Goal: Find specific page/section: Find specific page/section

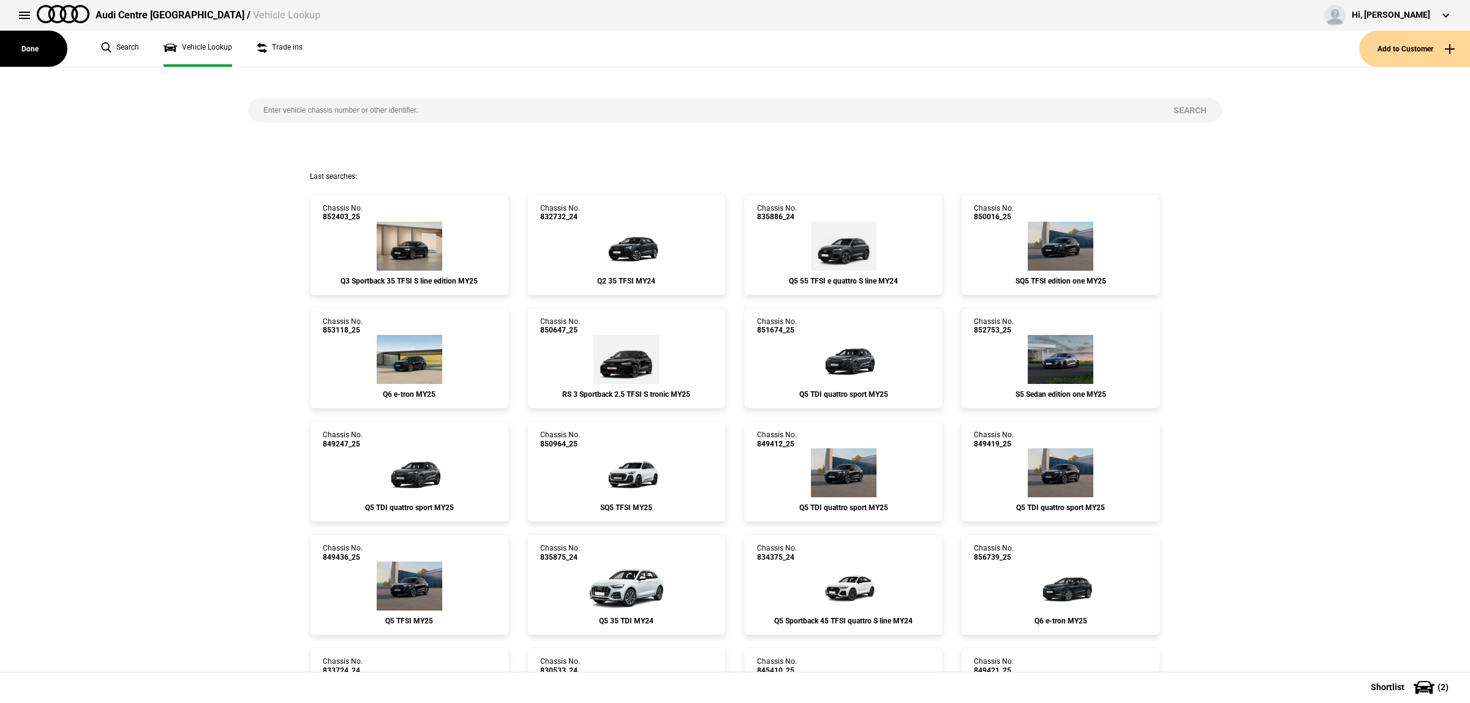
click at [454, 111] on input "search" at bounding box center [703, 110] width 910 height 24
paste input "855853"
type input "855853"
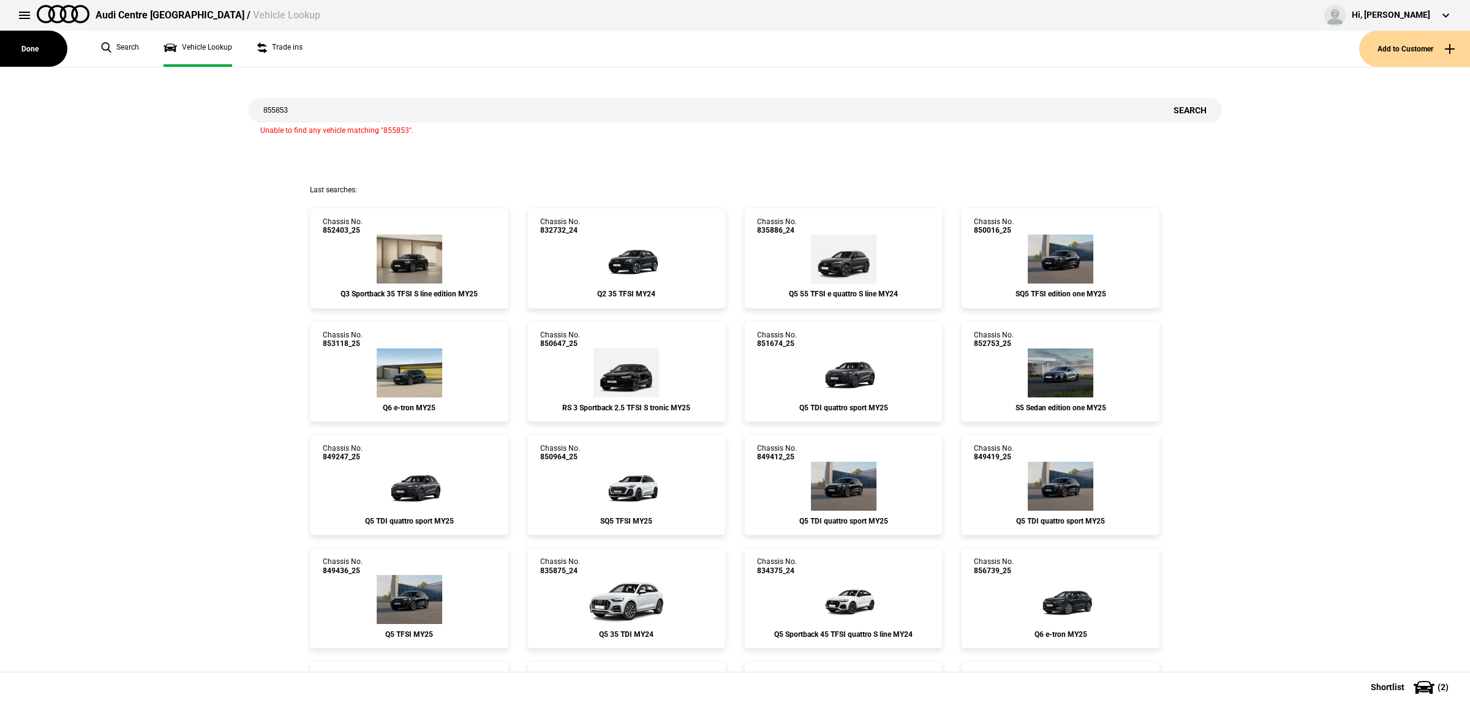
click at [445, 121] on input "855853" at bounding box center [703, 110] width 910 height 24
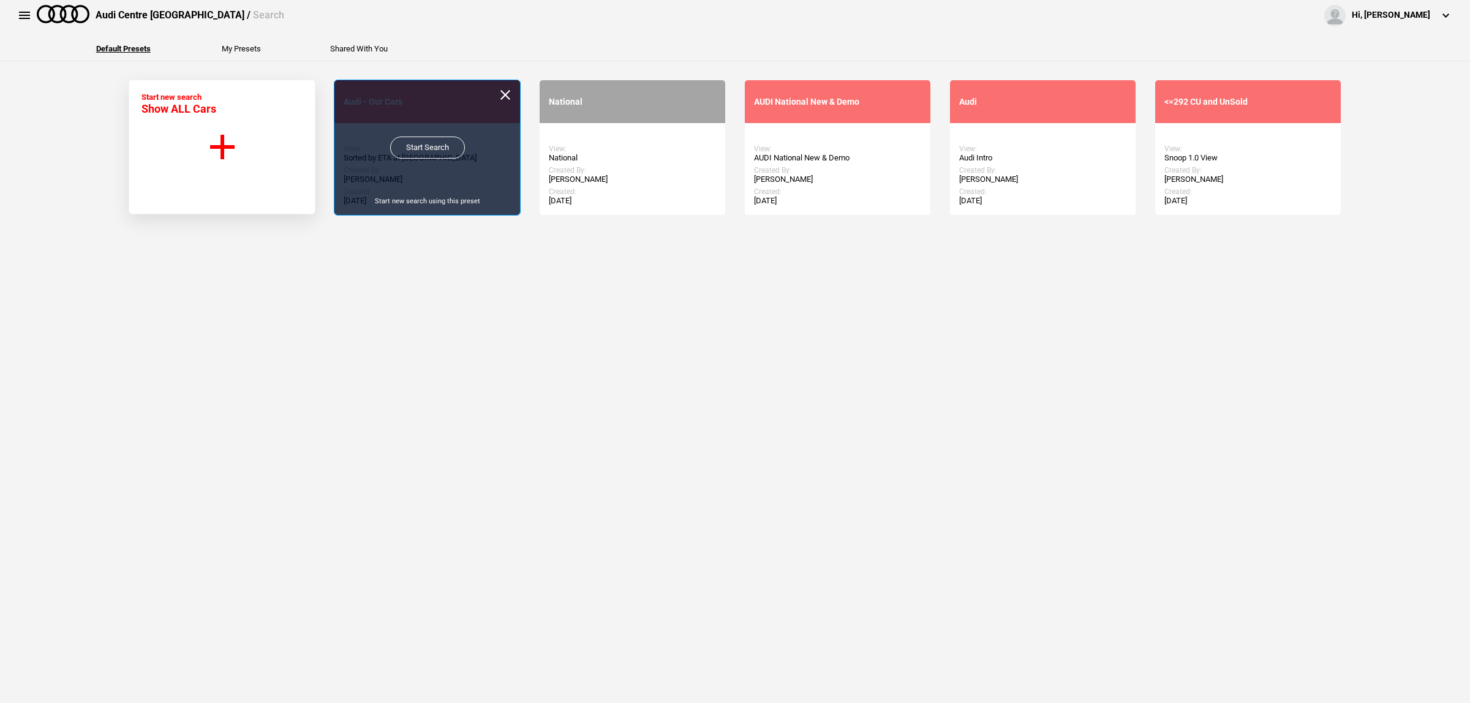
click at [429, 143] on link "Start Search" at bounding box center [427, 148] width 75 height 22
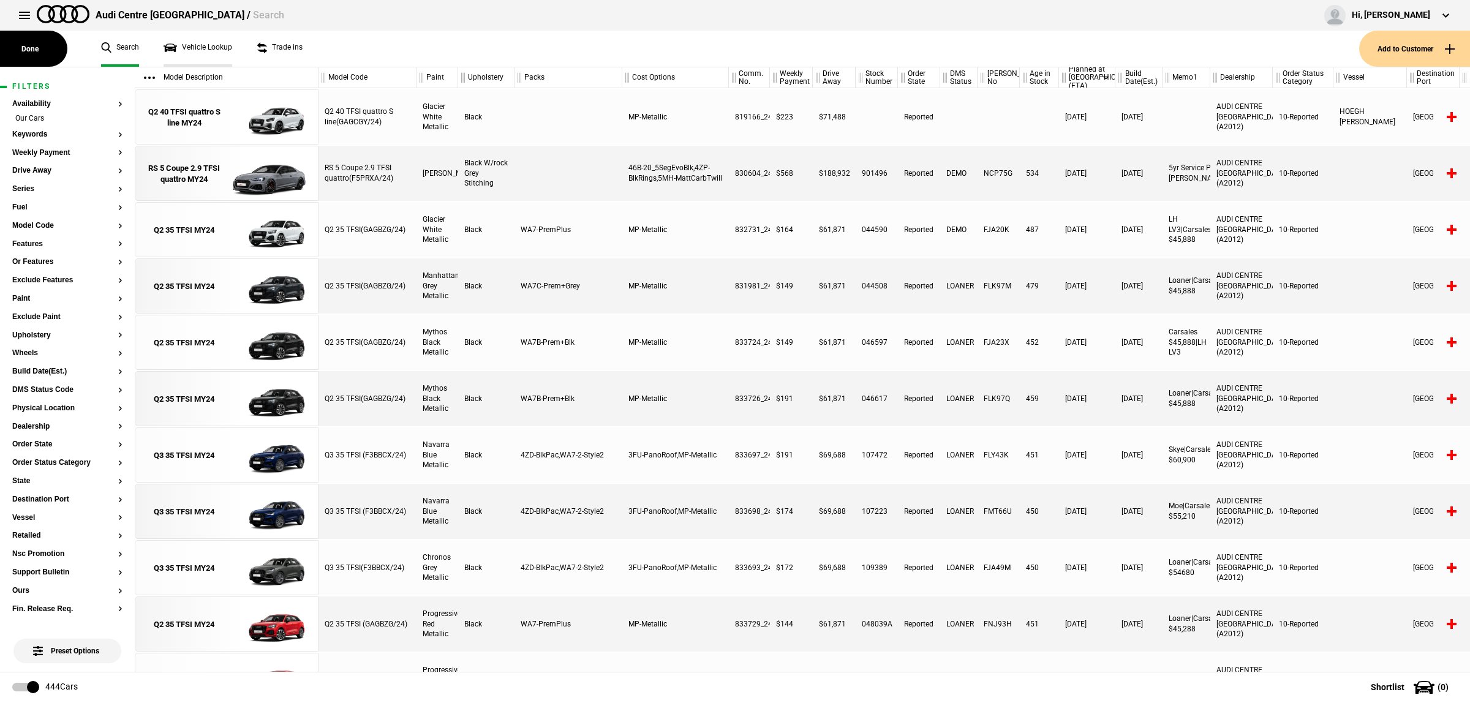
click at [203, 52] on link "Vehicle Lookup" at bounding box center [198, 49] width 69 height 36
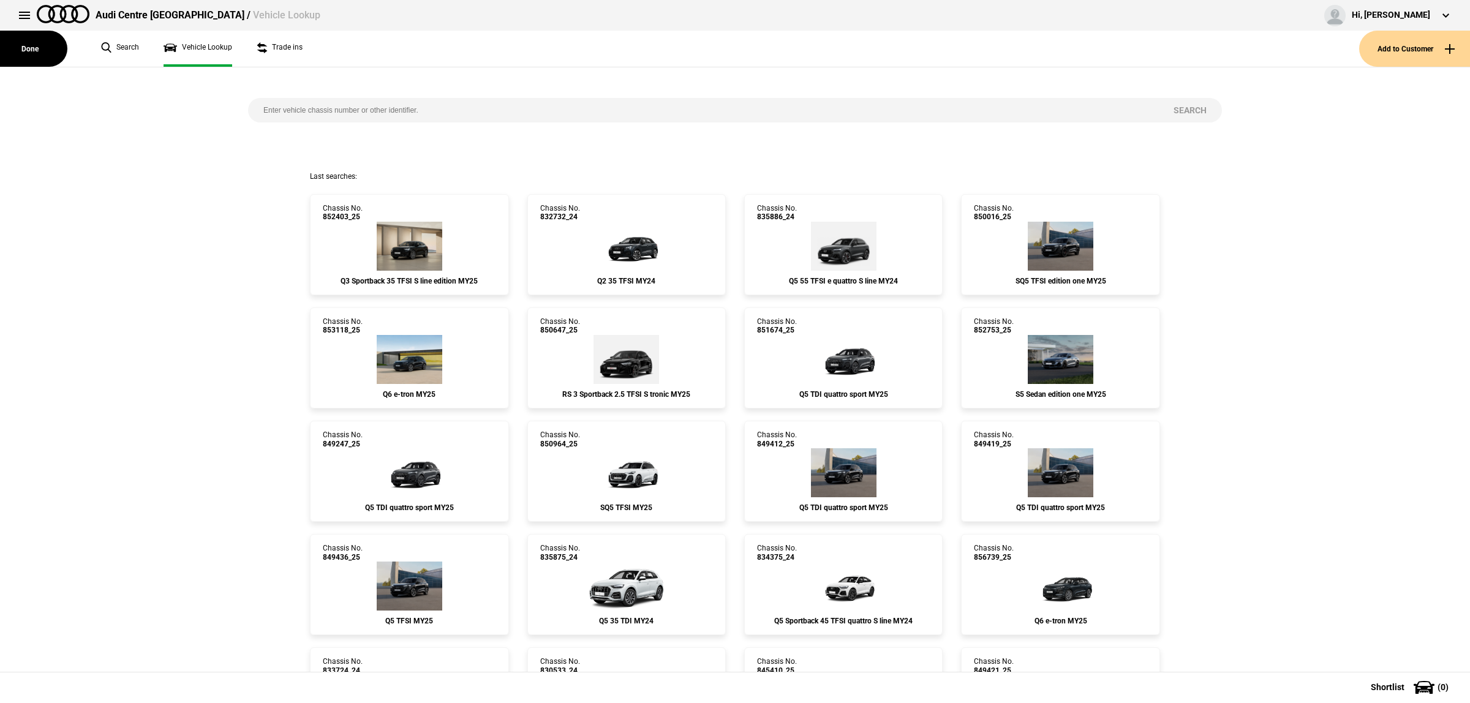
click at [303, 97] on div "Search" at bounding box center [735, 119] width 992 height 104
click at [301, 105] on input "search" at bounding box center [703, 110] width 910 height 24
paste input "855853"
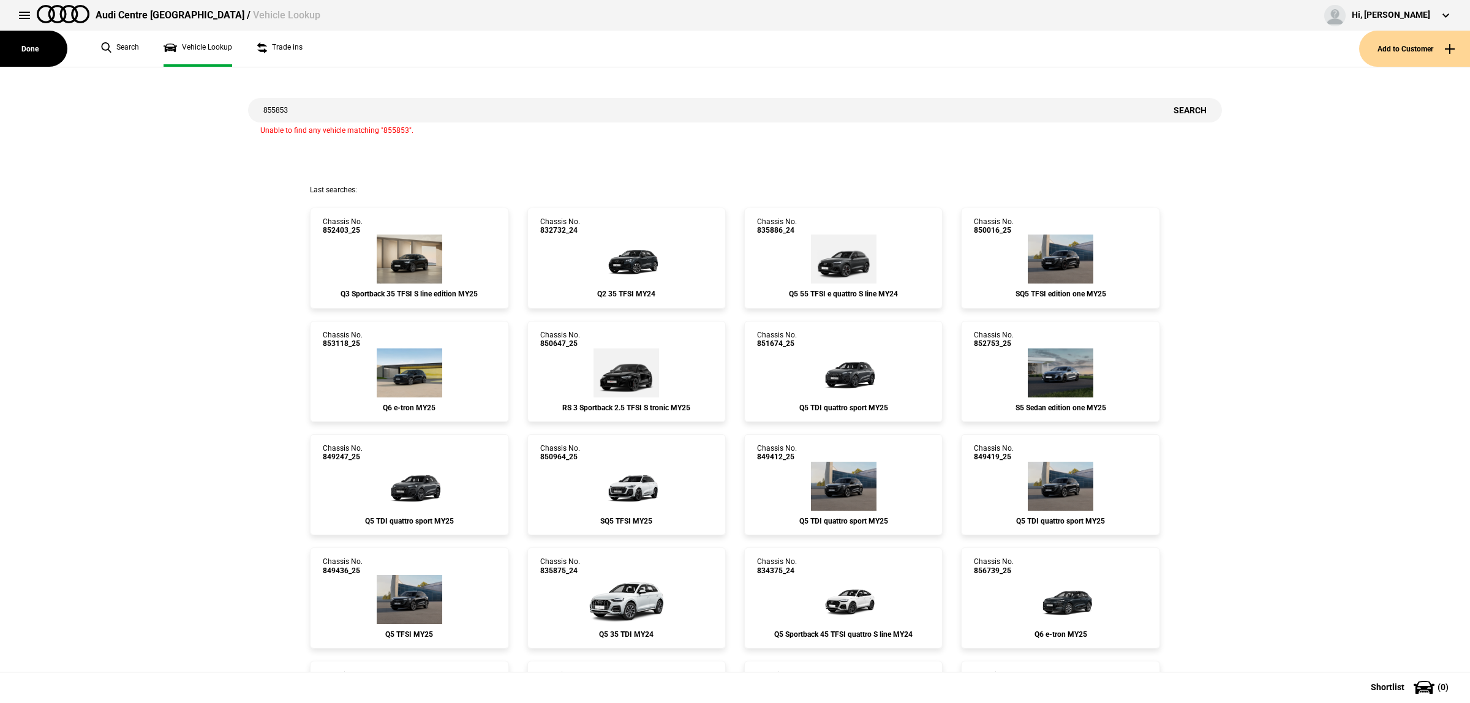
click at [322, 99] on input "855853" at bounding box center [703, 110] width 910 height 24
paste input "0"
type input "855850"
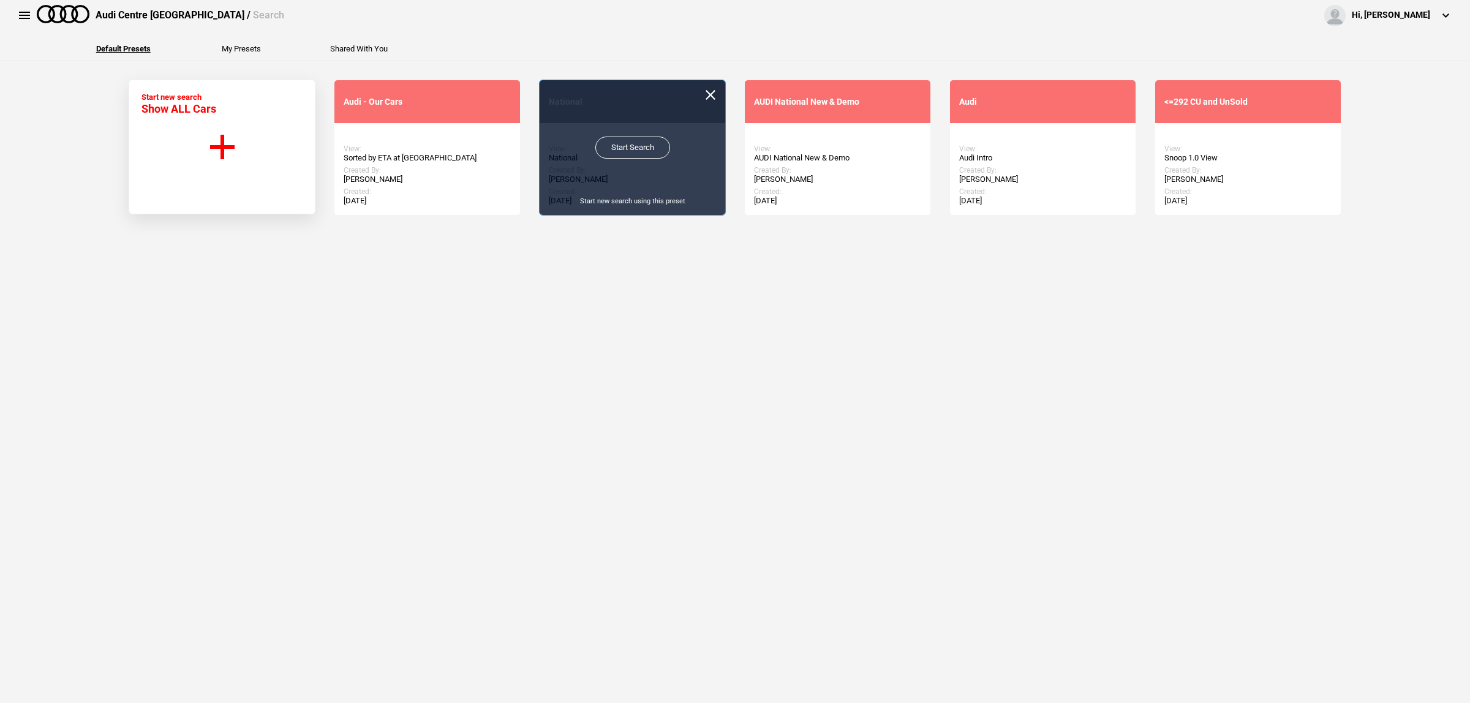
click at [595, 142] on link "Start Search" at bounding box center [632, 148] width 75 height 22
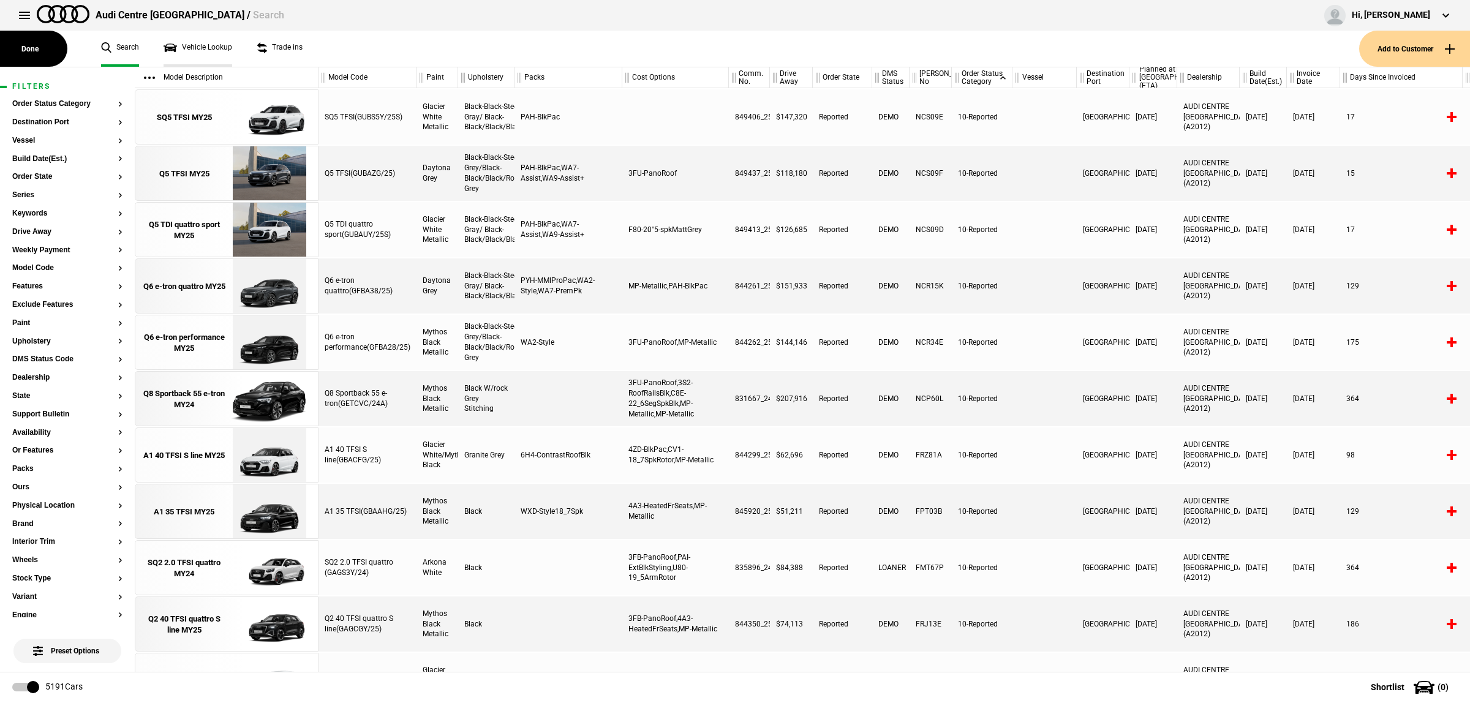
click at [200, 47] on link "Vehicle Lookup" at bounding box center [198, 49] width 69 height 36
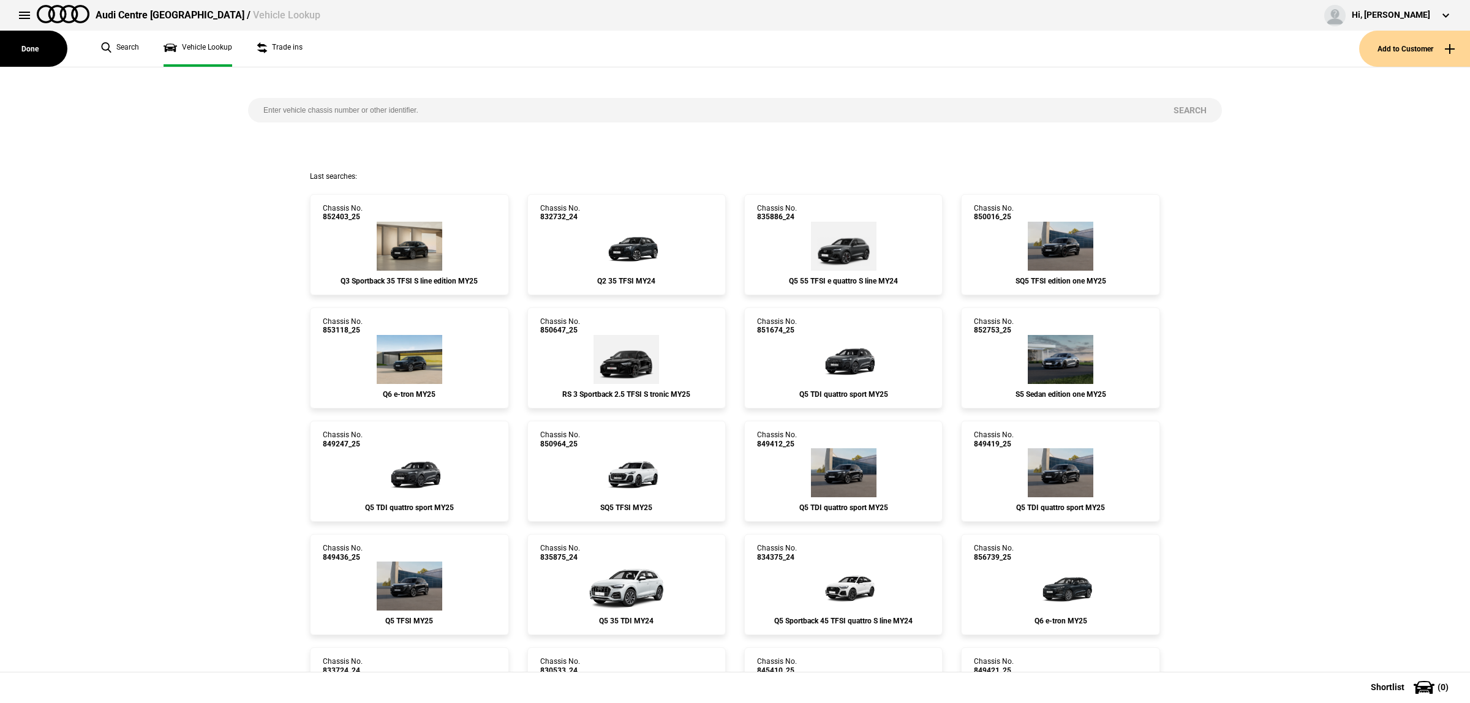
click at [308, 116] on input "search" at bounding box center [703, 110] width 910 height 24
paste input "855850"
type input "855850"
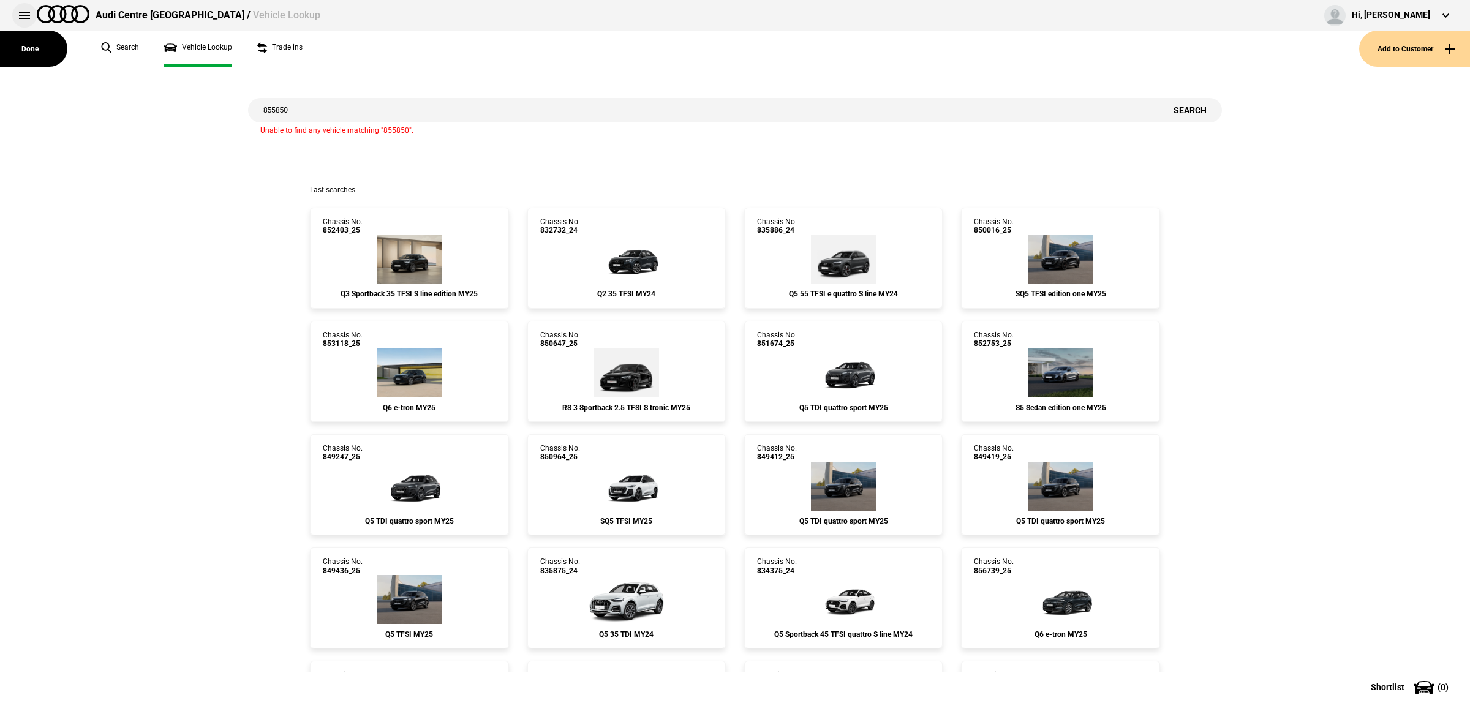
click at [29, 20] on button at bounding box center [24, 15] width 24 height 24
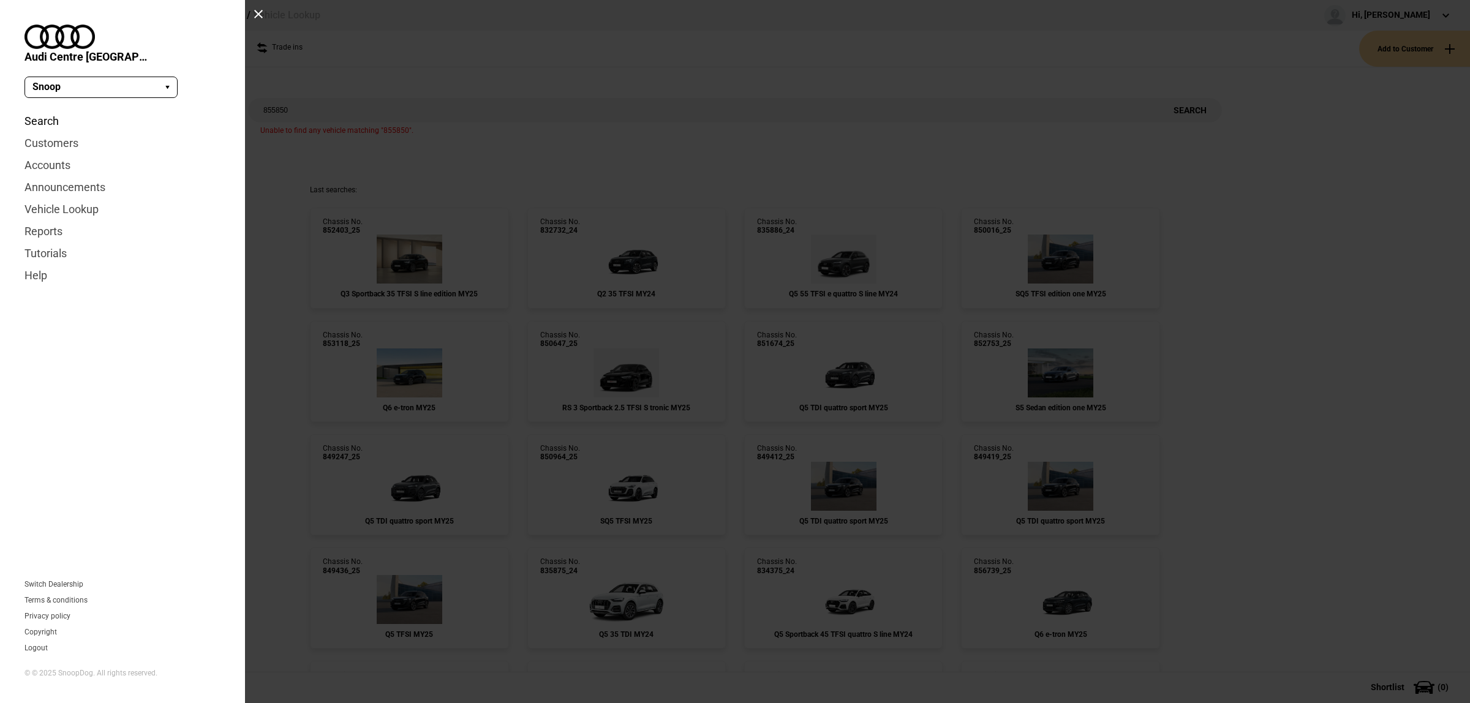
click at [43, 110] on link "Search" at bounding box center [122, 121] width 196 height 22
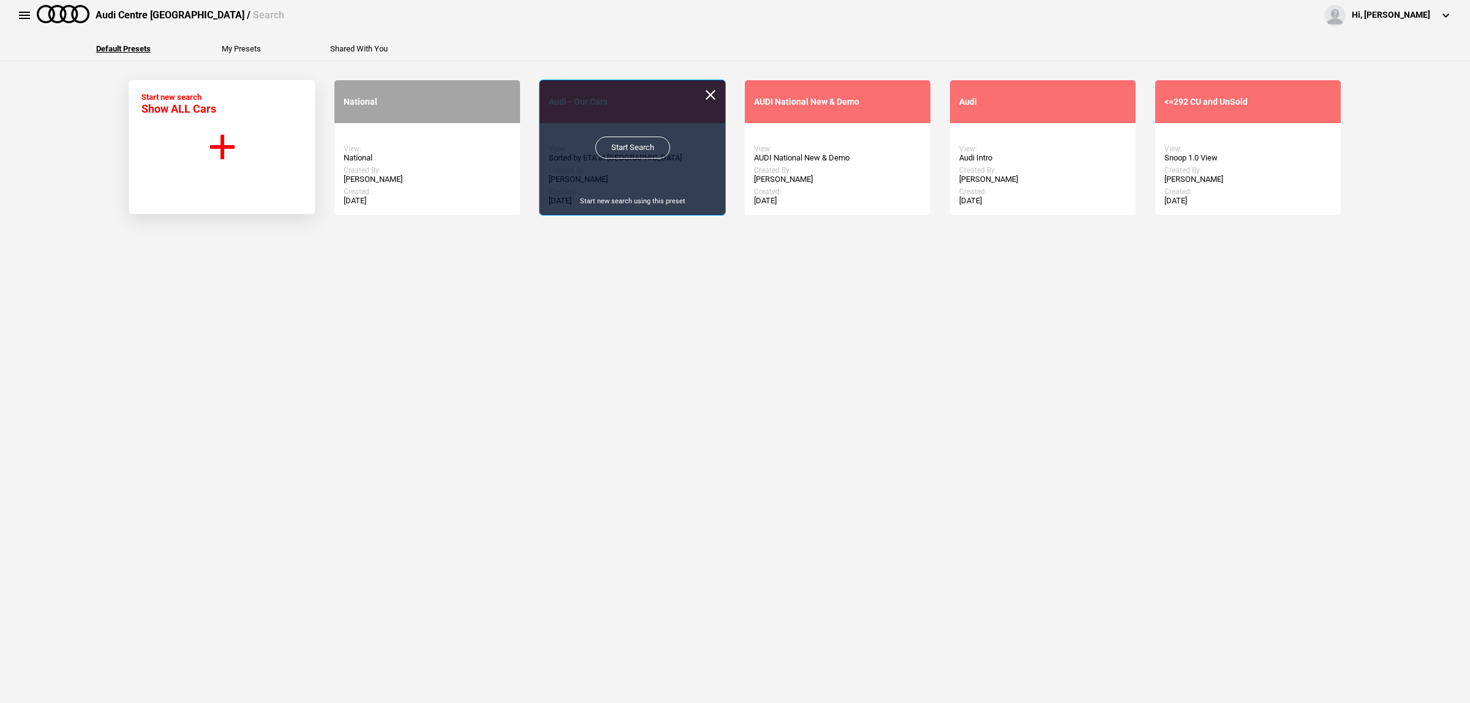
click at [611, 150] on link "Start Search" at bounding box center [632, 148] width 75 height 22
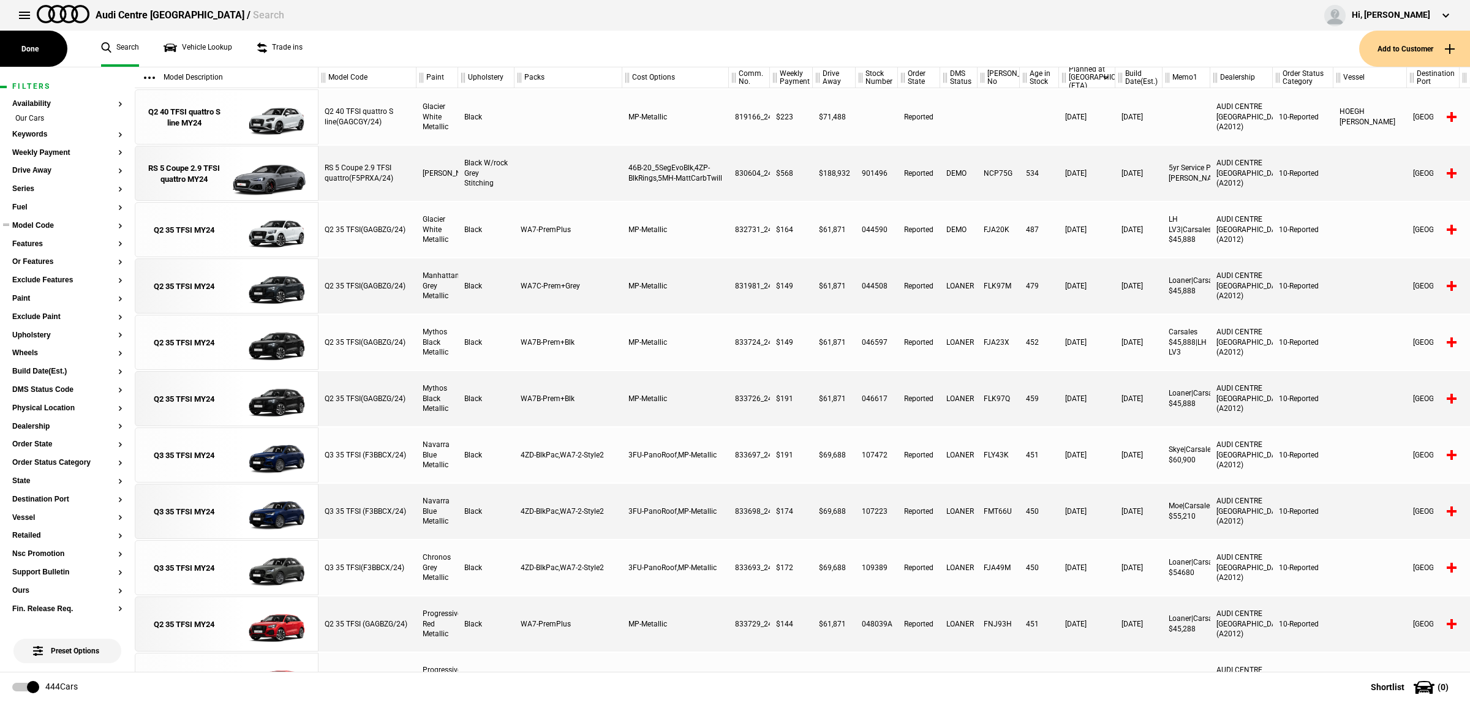
click at [46, 225] on button "Model Code" at bounding box center [67, 226] width 110 height 9
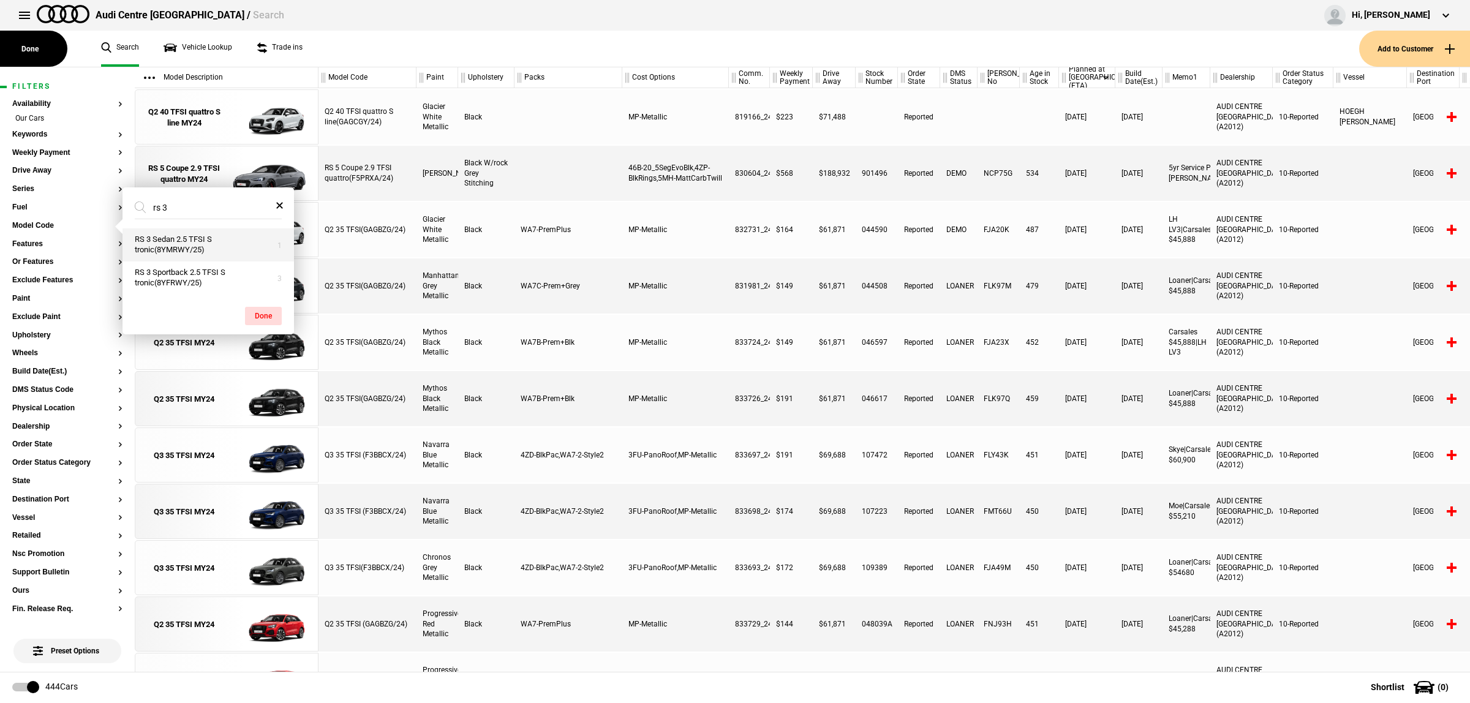
type input "rs 3"
click at [212, 254] on button "RS 3 Sedan 2.5 TFSI S tronic(8YMRWY/25)" at bounding box center [207, 244] width 171 height 33
